Goal: Information Seeking & Learning: Learn about a topic

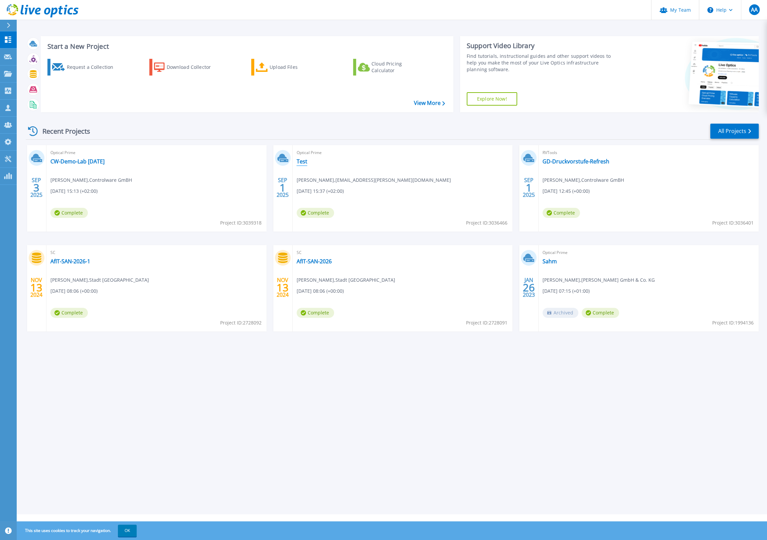
click at [301, 162] on link "Test" at bounding box center [302, 161] width 11 height 7
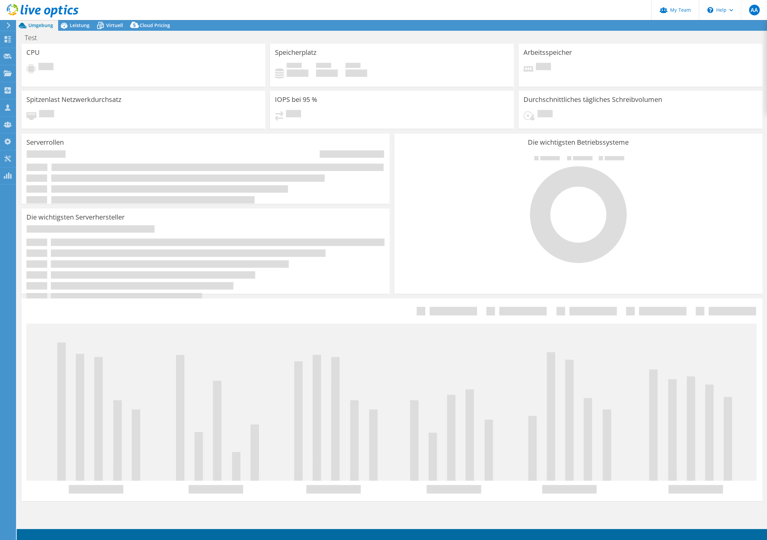
select select "EUFrankfurt"
select select "EUR"
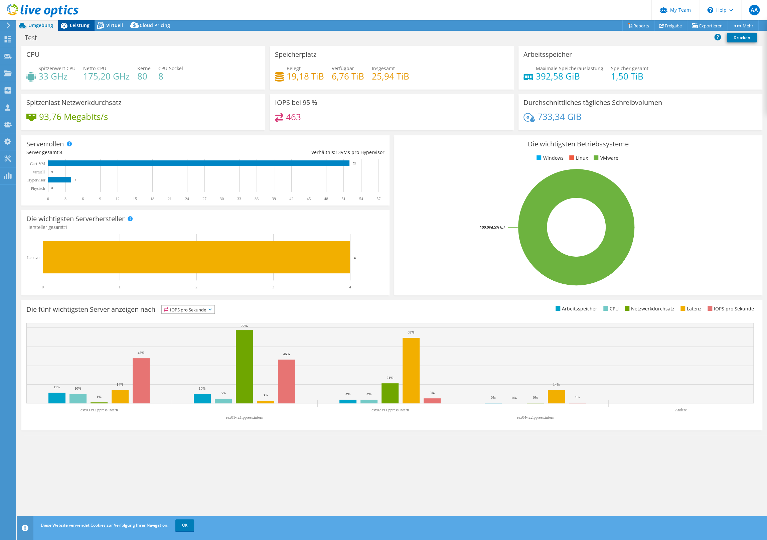
click at [78, 27] on span "Leistung" at bounding box center [80, 25] width 20 height 6
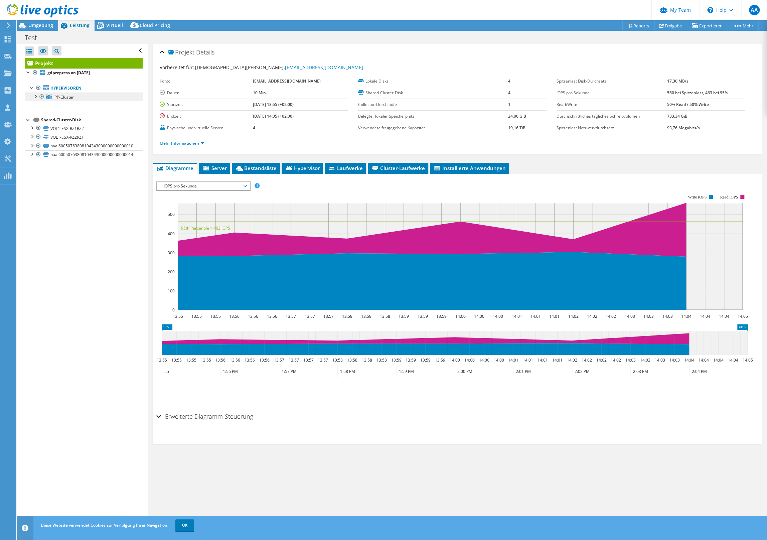
click at [57, 96] on span "PP-Cluster" at bounding box center [63, 97] width 19 height 6
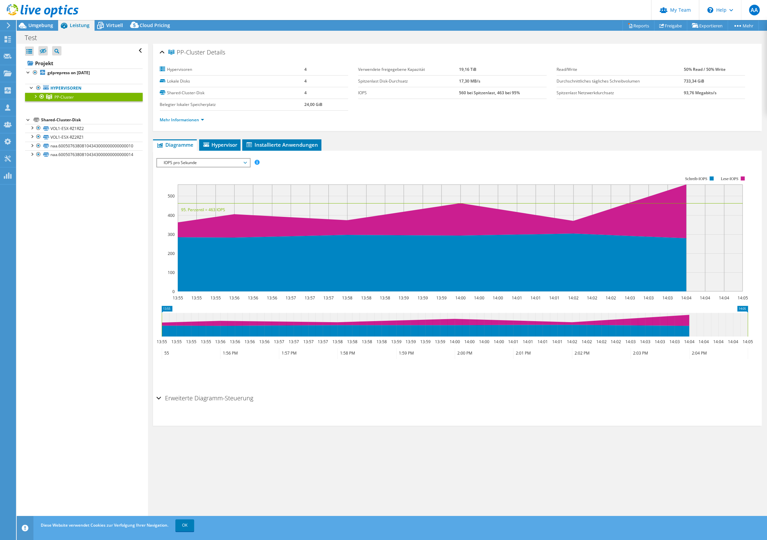
click at [36, 95] on div at bounding box center [35, 95] width 7 height 7
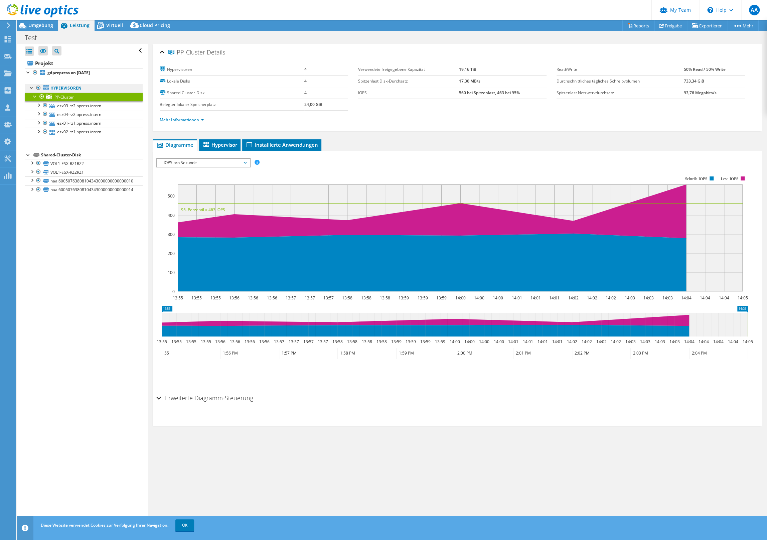
click at [61, 87] on link "Hypervisoren" at bounding box center [84, 88] width 118 height 9
click at [216, 143] on span "Hypervisor" at bounding box center [219, 144] width 35 height 7
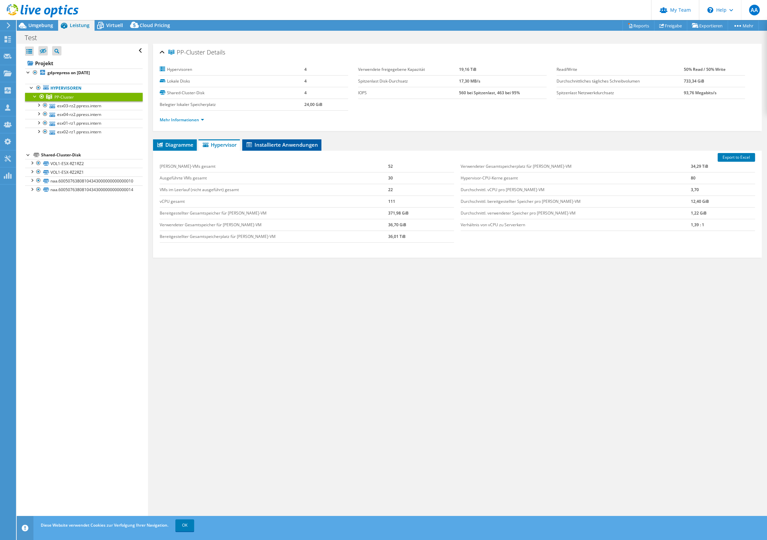
click at [265, 145] on span "Installierte Anwendungen" at bounding box center [281, 144] width 72 height 7
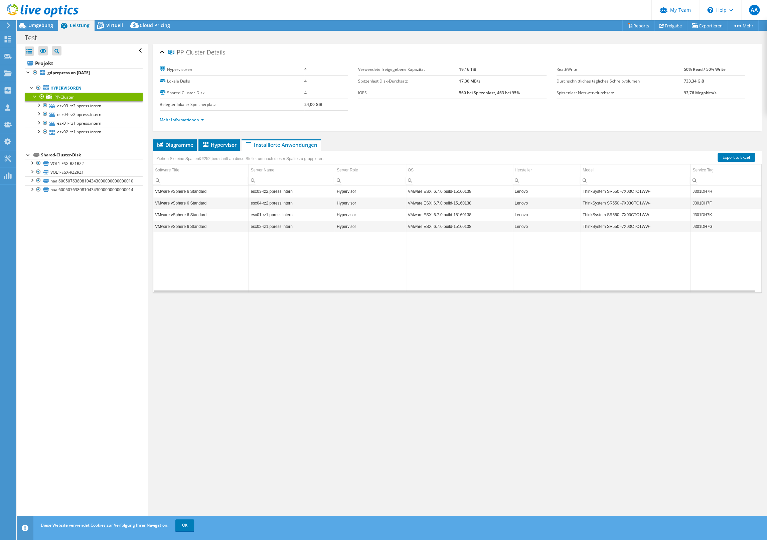
click at [243, 145] on li "Installierte Anwendungen" at bounding box center [280, 144] width 79 height 11
click at [219, 145] on span "Hypervisor" at bounding box center [219, 144] width 35 height 7
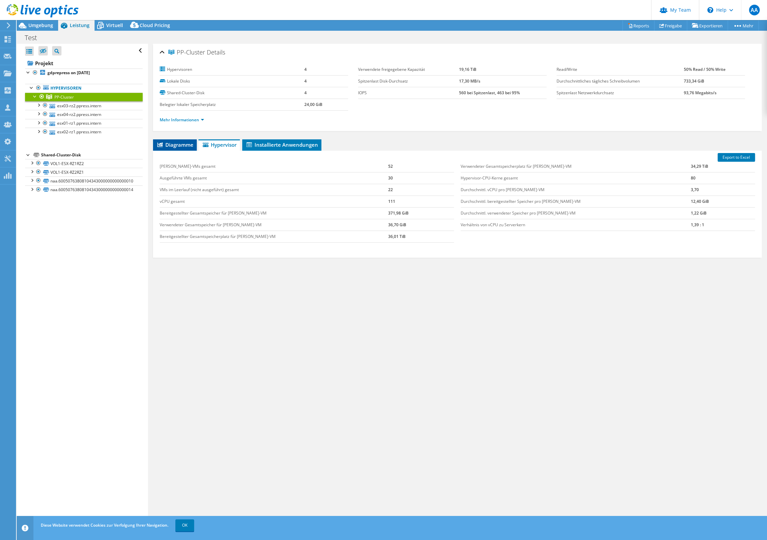
click at [188, 144] on span "Diagramme" at bounding box center [174, 144] width 37 height 7
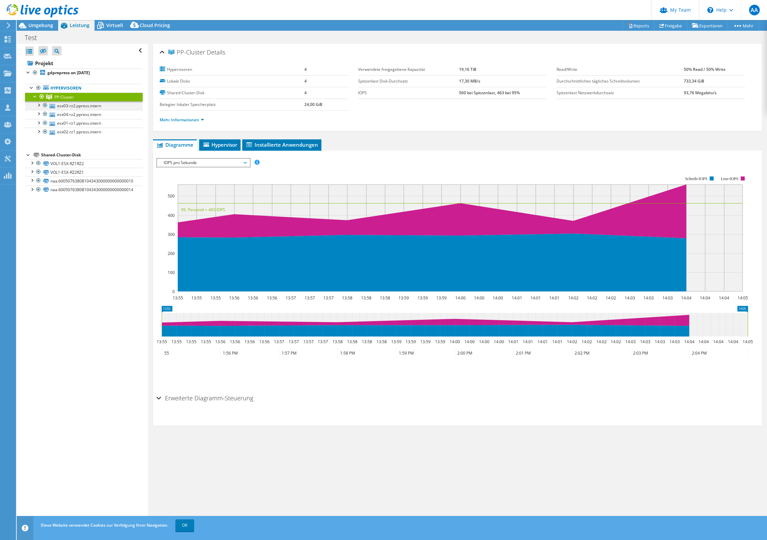
click at [37, 105] on div at bounding box center [38, 104] width 7 height 7
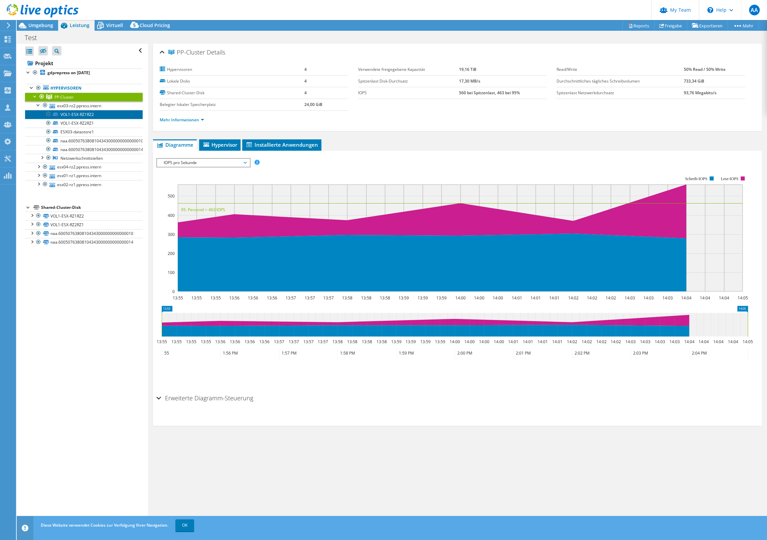
click at [94, 118] on link "VOL1-ESX-RZ1RZ2" at bounding box center [84, 114] width 118 height 9
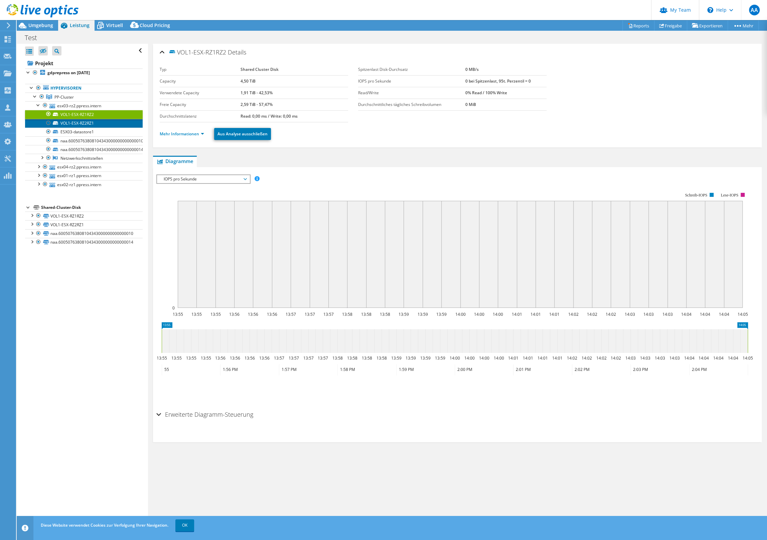
click at [94, 123] on link "VOL1-ESX-RZ2RZ1" at bounding box center [84, 123] width 118 height 9
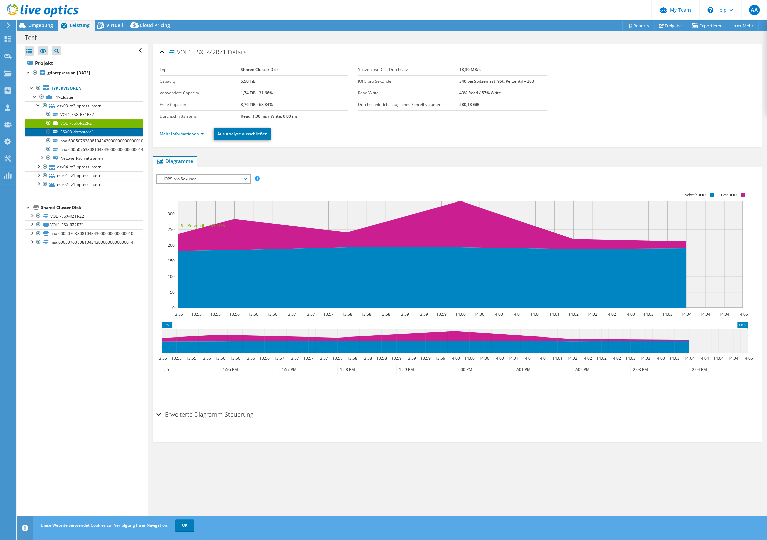
click at [91, 131] on link "ESX03-datastore1" at bounding box center [84, 132] width 118 height 9
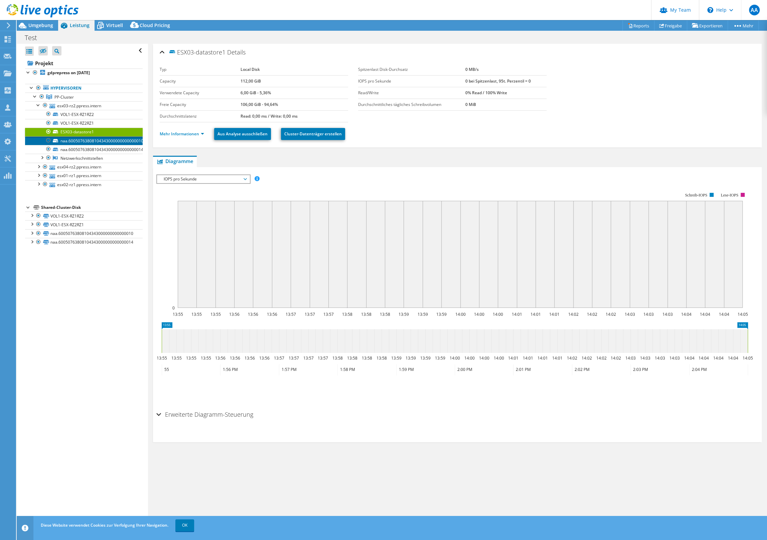
click at [91, 138] on link "naa.60050763808104343000000000000010" at bounding box center [84, 140] width 118 height 9
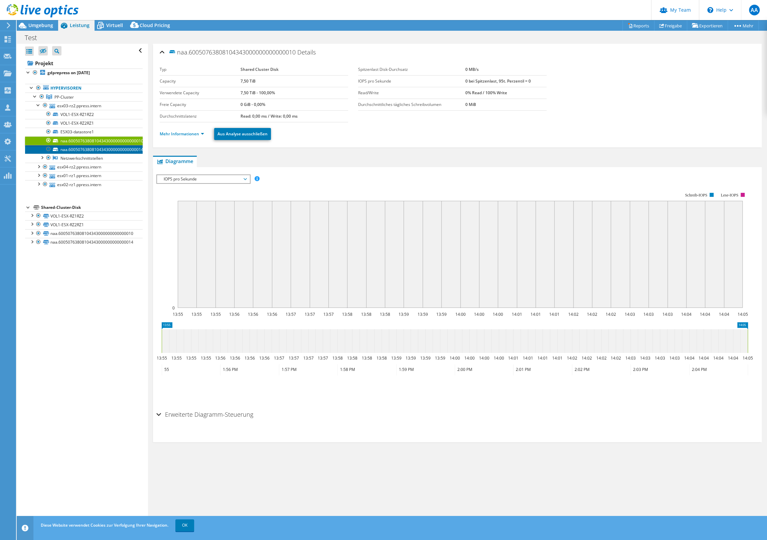
click at [95, 147] on link "naa.60050763808104343000000000000014" at bounding box center [84, 149] width 118 height 9
click at [43, 155] on div at bounding box center [41, 157] width 7 height 7
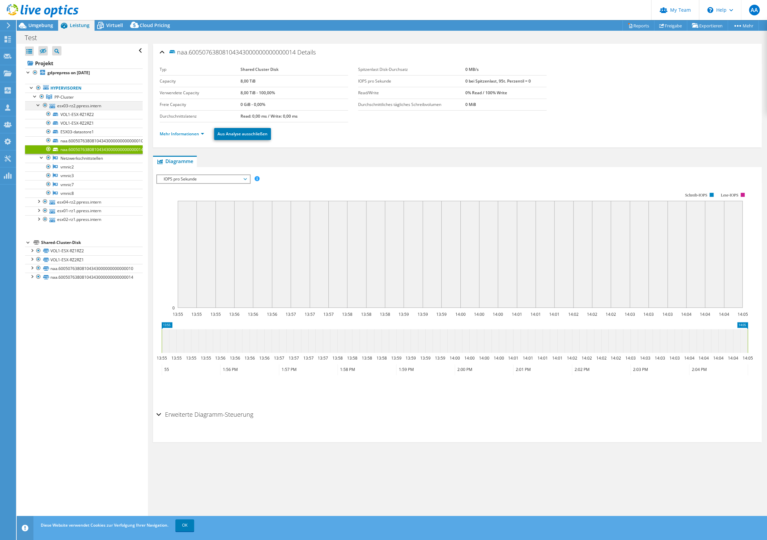
click at [39, 103] on div at bounding box center [38, 104] width 7 height 7
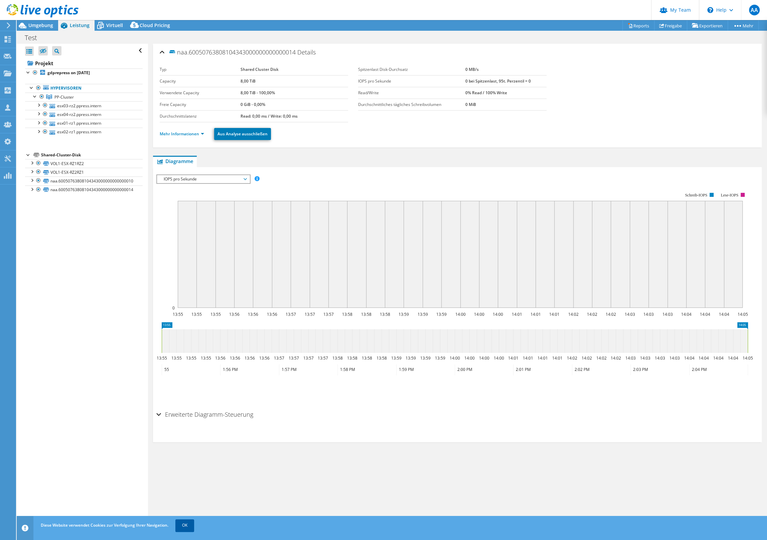
click at [185, 525] on link "OK" at bounding box center [184, 525] width 19 height 12
